Goal: Task Accomplishment & Management: Manage account settings

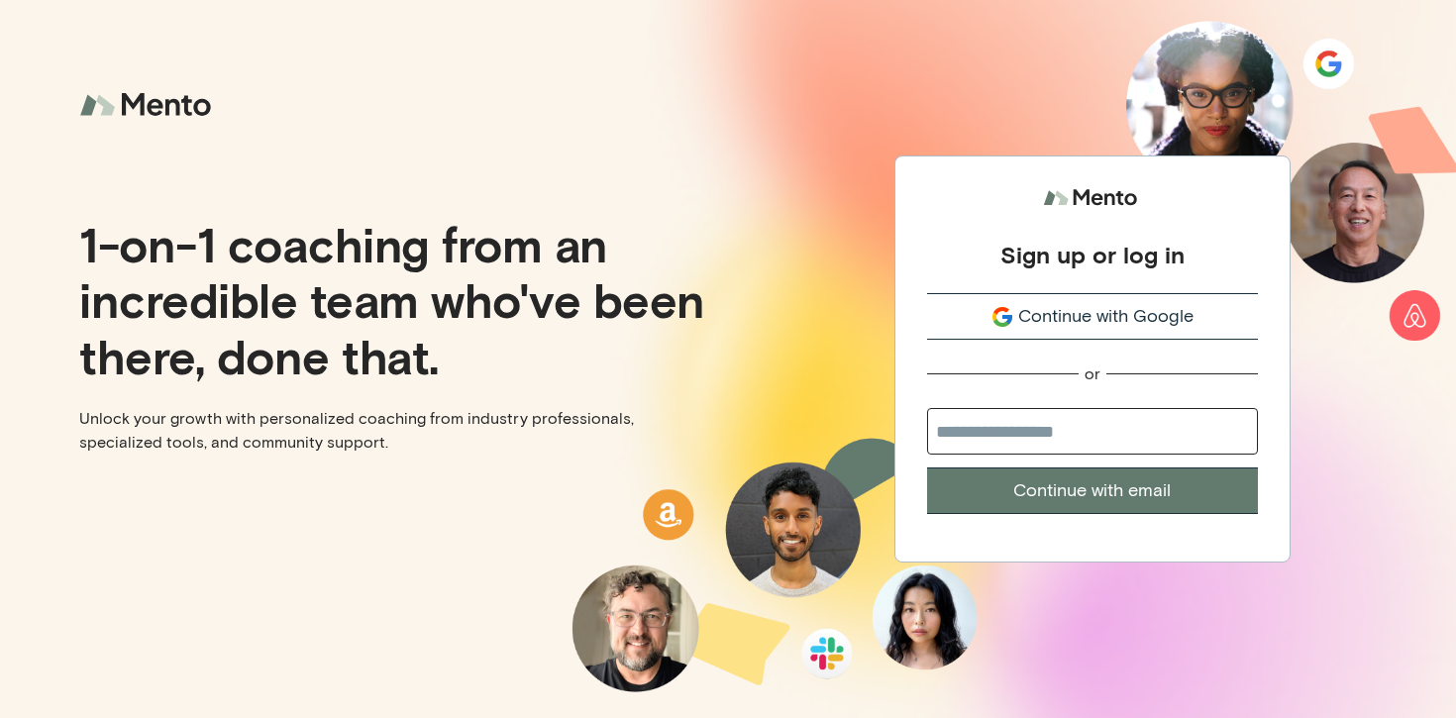
click at [1021, 427] on input "email" at bounding box center [1092, 431] width 331 height 47
click at [1020, 436] on input "email" at bounding box center [1092, 431] width 331 height 47
type input "*"
click at [1045, 310] on span "Continue with Google" at bounding box center [1105, 316] width 175 height 27
click at [1088, 425] on input "email" at bounding box center [1092, 431] width 331 height 47
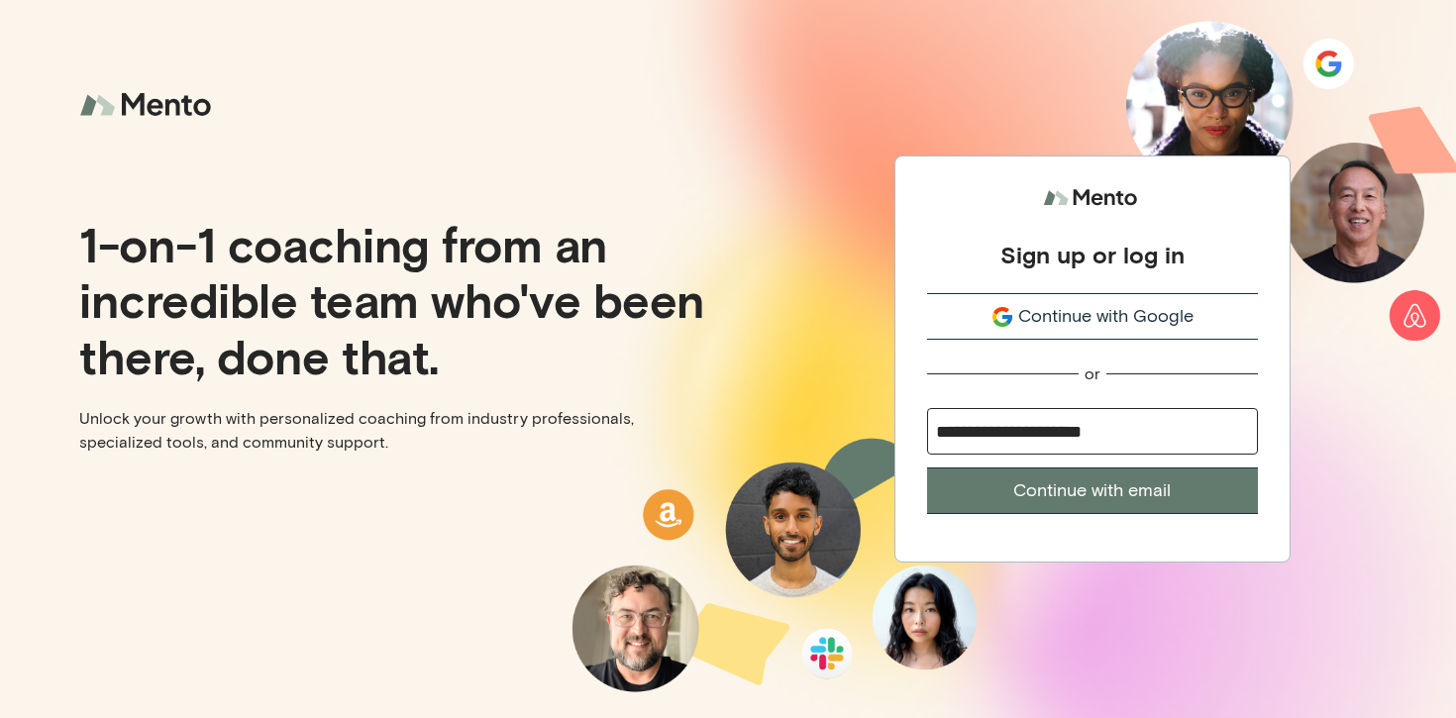
type input "**********"
click at [1068, 495] on button "Continue with email" at bounding box center [1092, 491] width 331 height 47
